Goal: Information Seeking & Learning: Learn about a topic

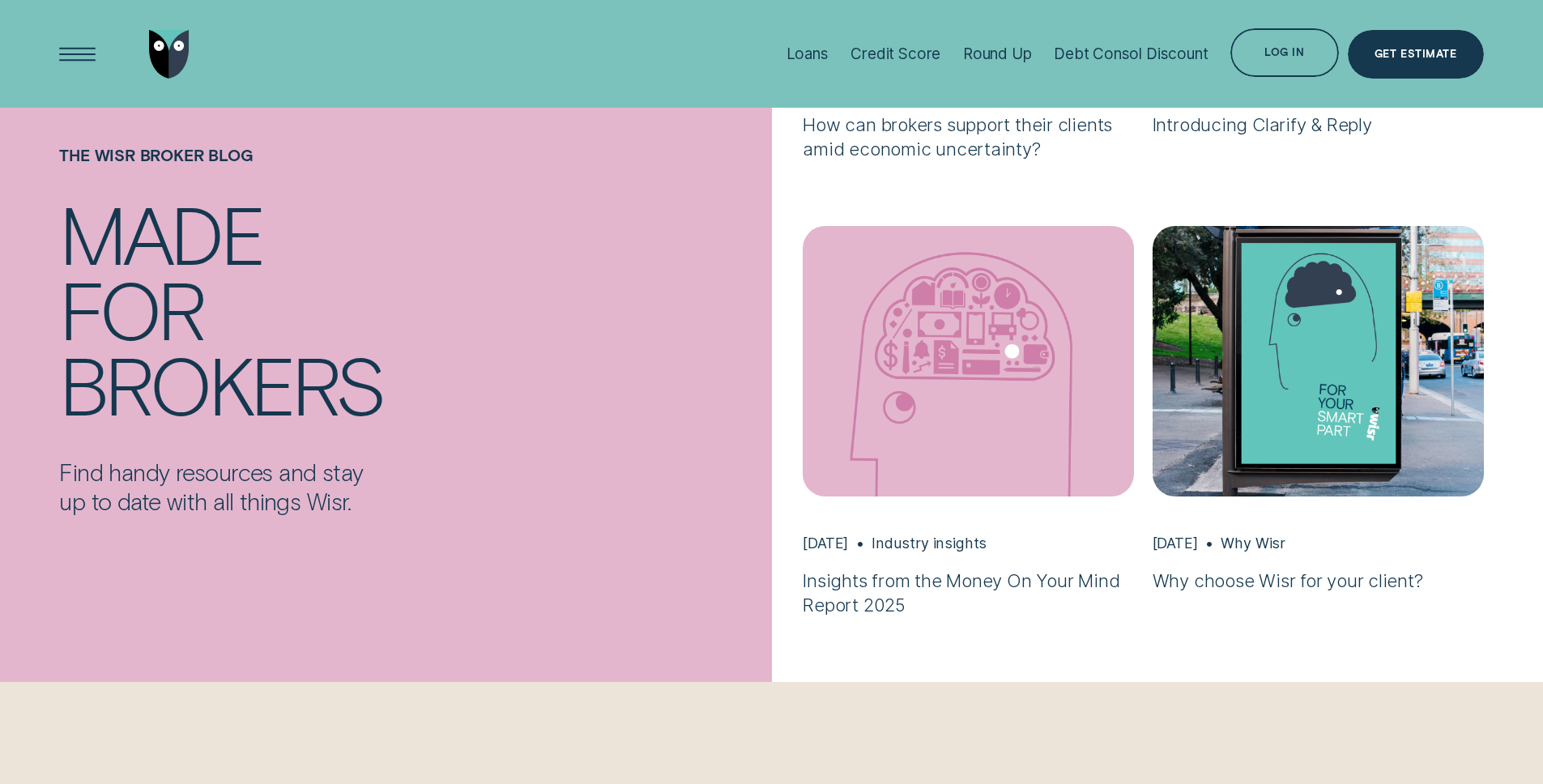
scroll to position [1286, 0]
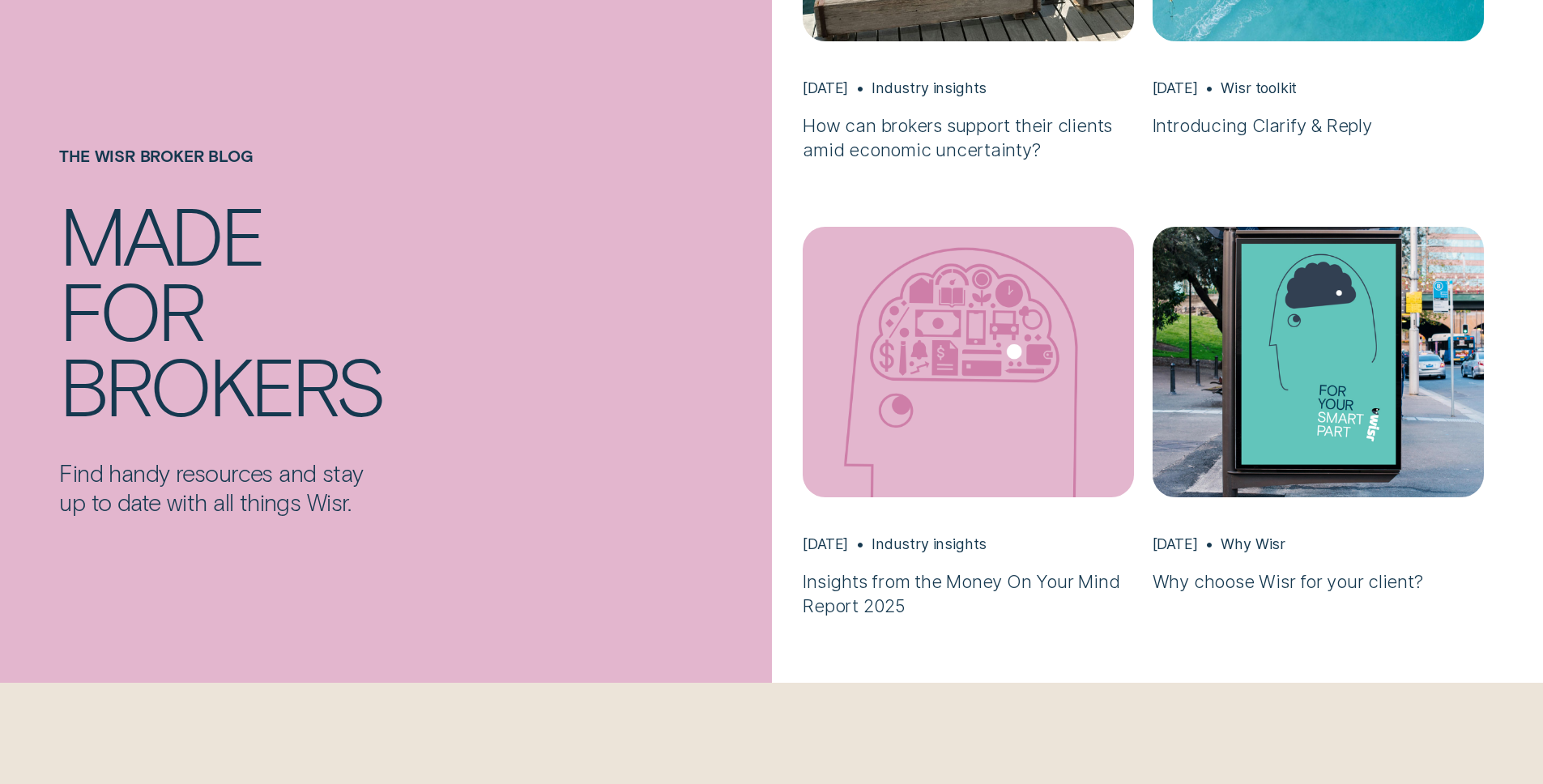
click at [995, 417] on img "Insights from the Money On Your Mind Report 2025, Mar 10 Industry insights" at bounding box center [968, 363] width 348 height 284
